Goal: Task Accomplishment & Management: Manage account settings

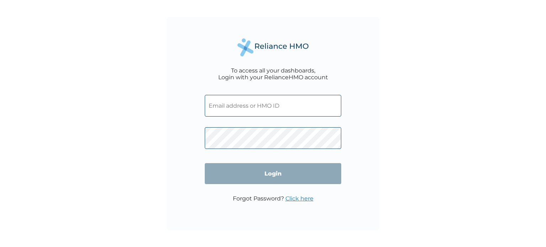
type input "[PERSON_NAME][EMAIL_ADDRESS][DOMAIN_NAME]"
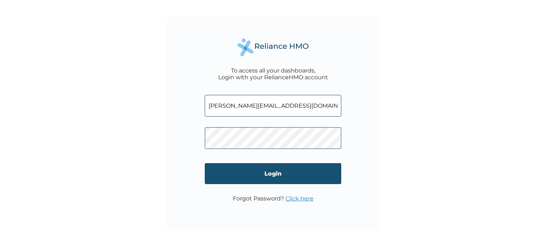
click at [275, 174] on input "Login" at bounding box center [273, 173] width 136 height 21
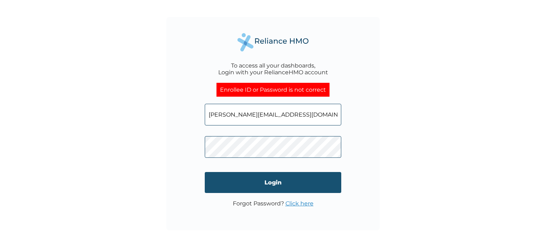
click at [256, 183] on input "Login" at bounding box center [273, 182] width 136 height 21
